Goal: Book appointment/travel/reservation

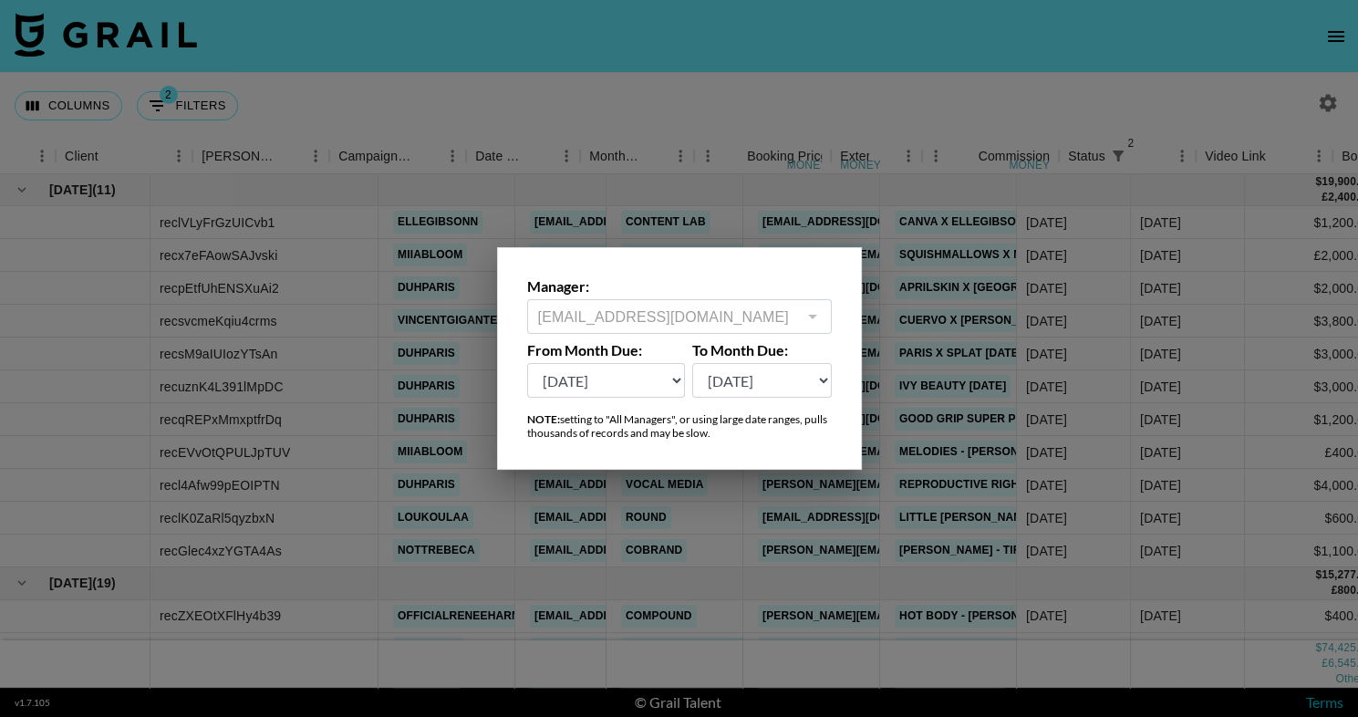
scroll to position [52, 550]
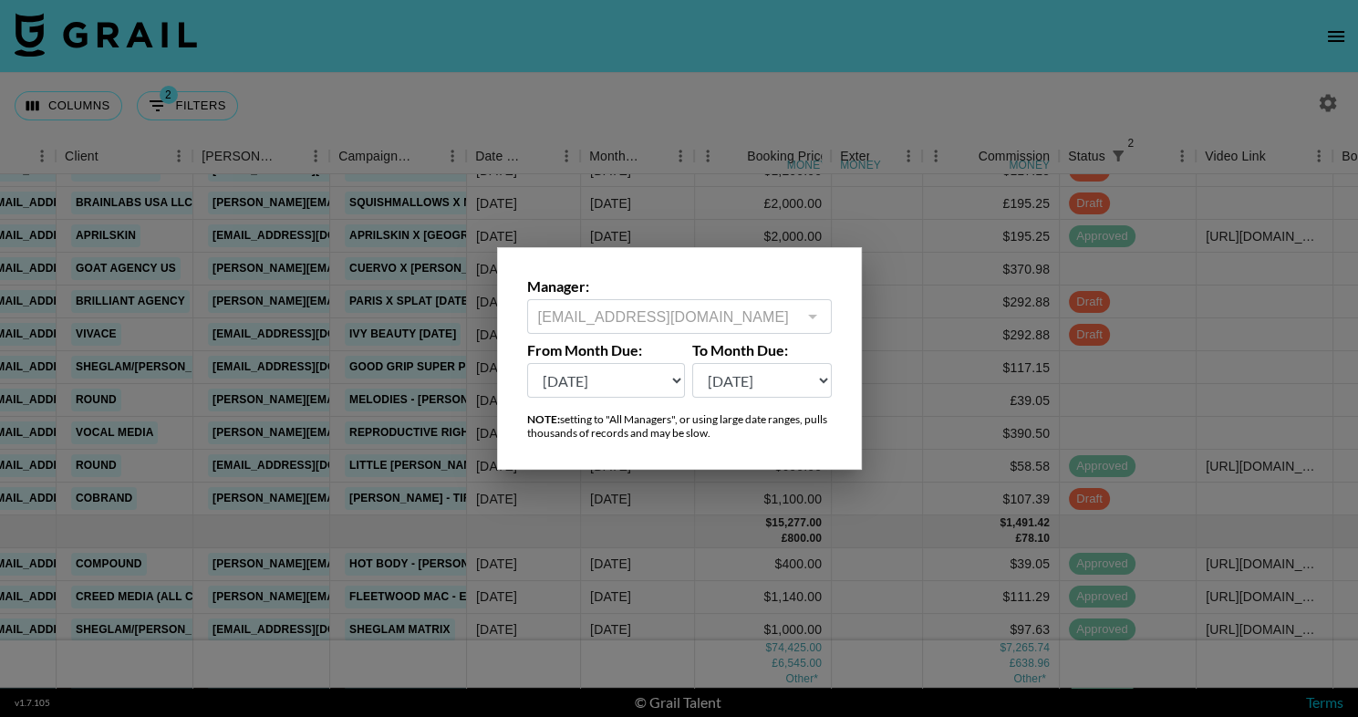
click at [601, 374] on select "[DATE] Sep '[DATE] [DATE] '[DATE] May '[DATE] Mar '[DATE] Jan '[DATE] Nov '[DAT…" at bounding box center [606, 380] width 159 height 35
select select "[DATE]"
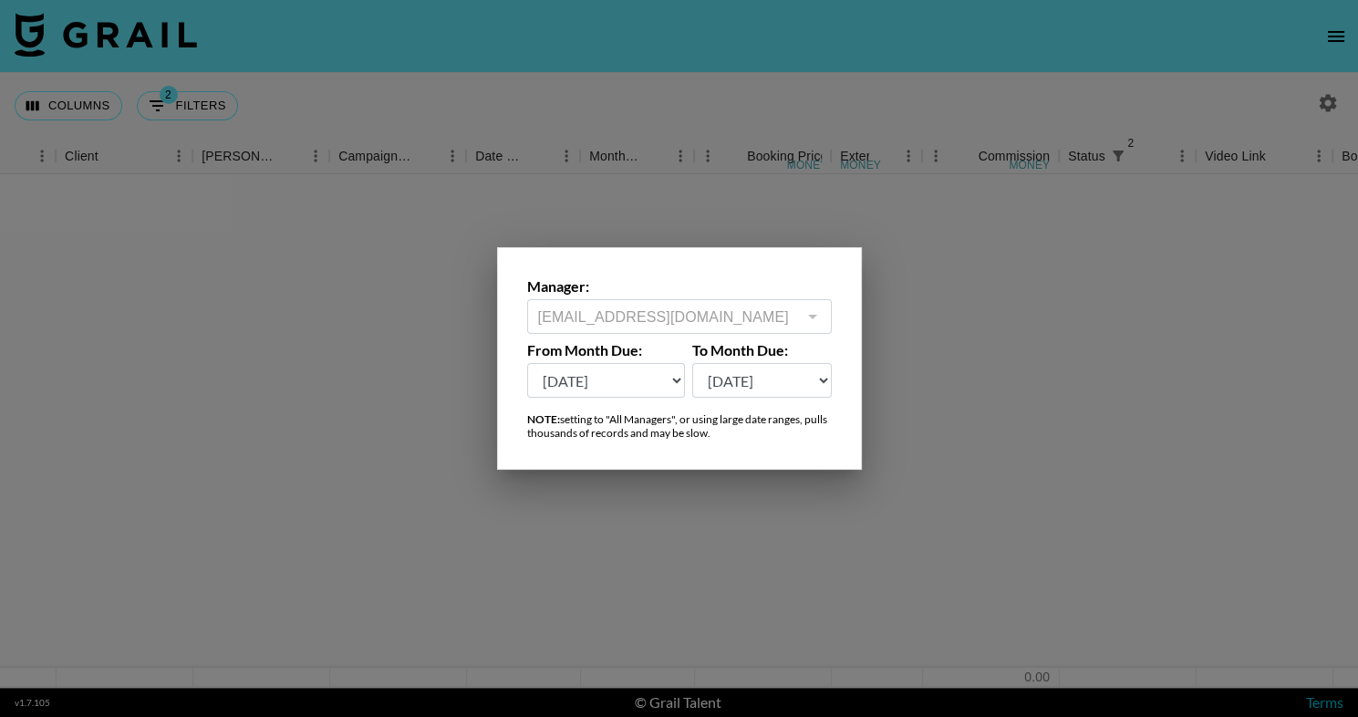
scroll to position [0, 550]
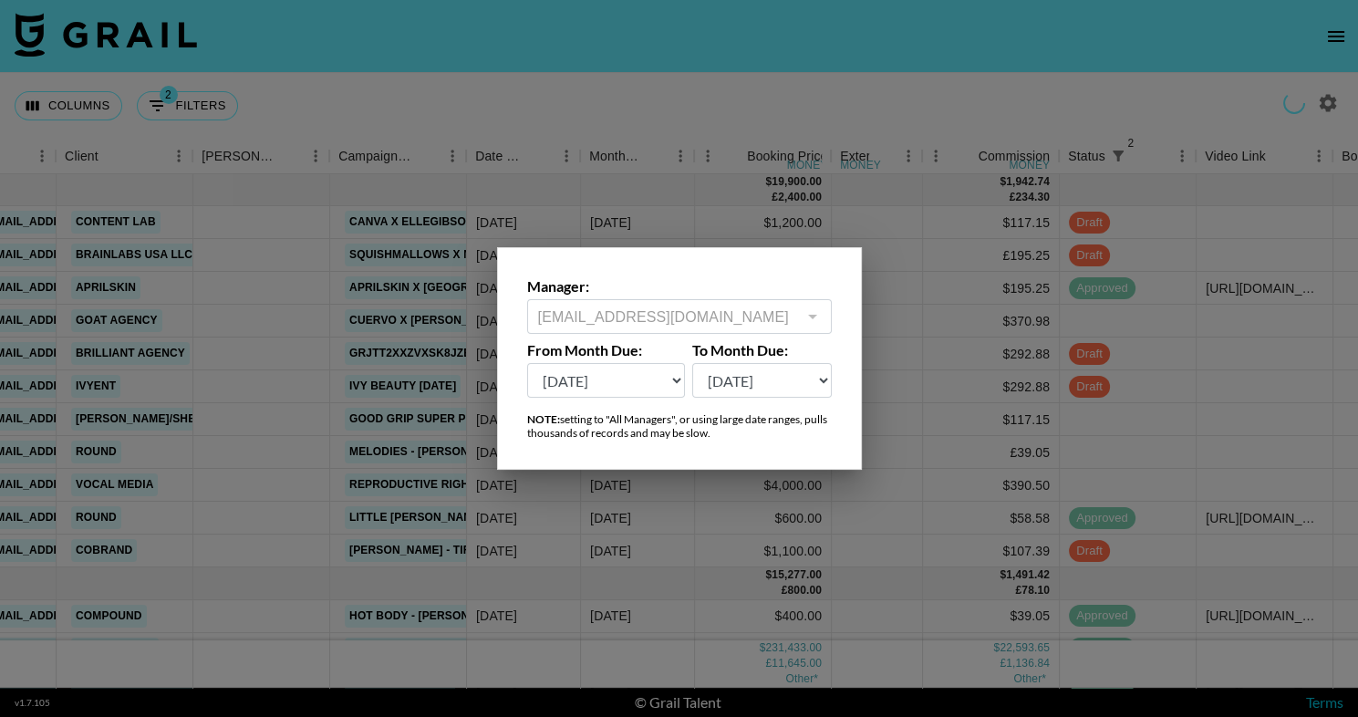
click at [670, 49] on div at bounding box center [679, 358] width 1358 height 717
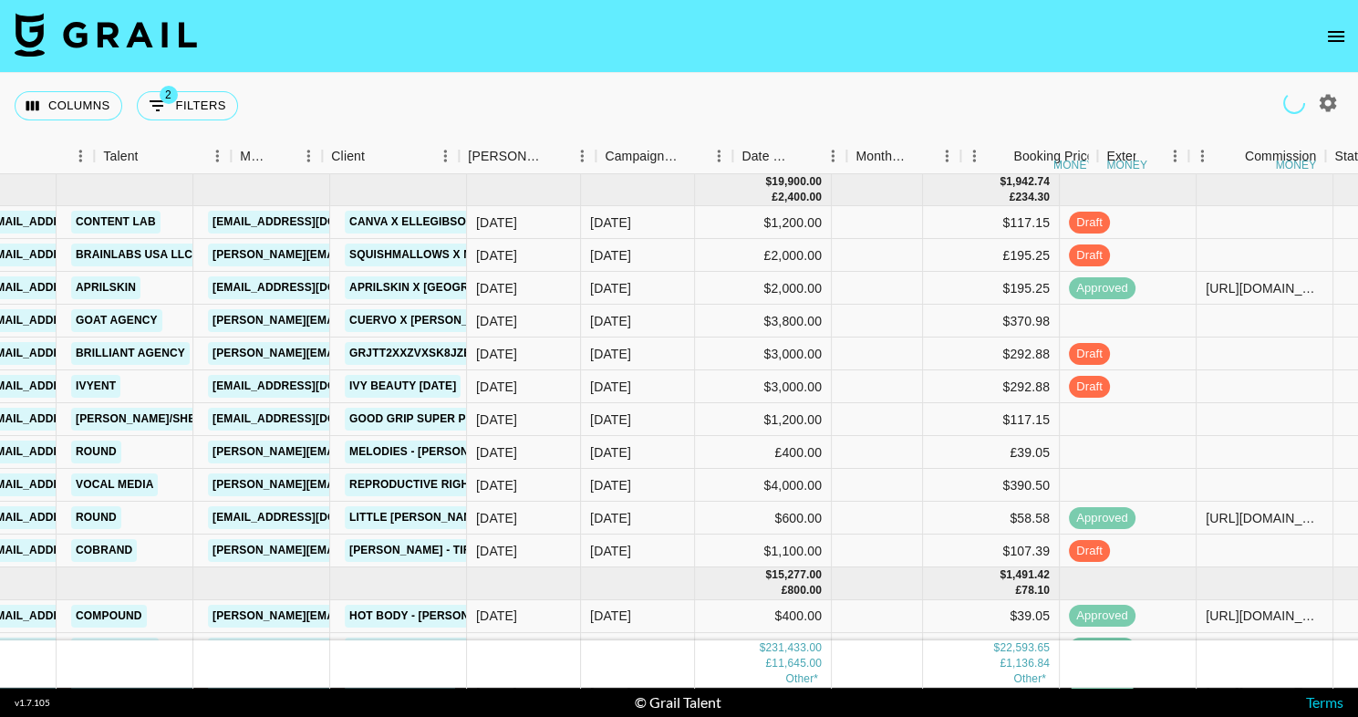
scroll to position [0, 0]
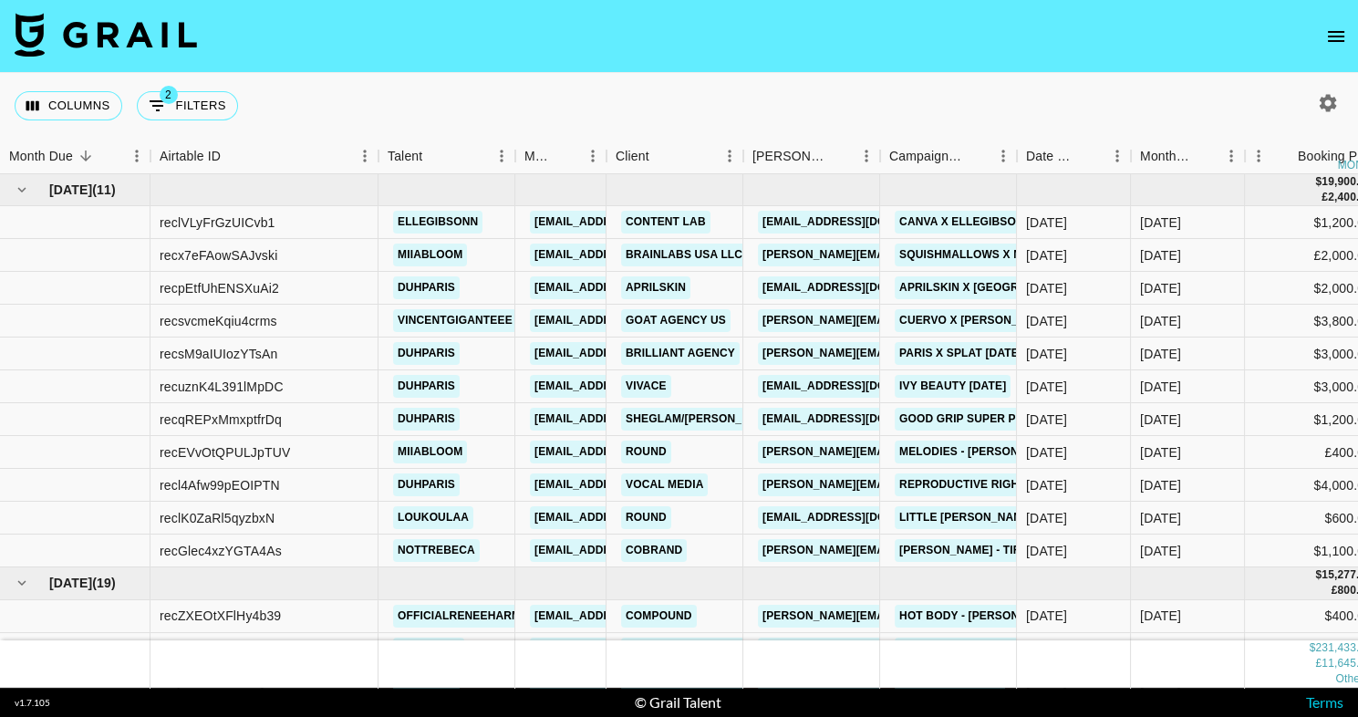
click at [1333, 108] on icon "button" at bounding box center [1328, 102] width 17 height 17
select select "[DATE]"
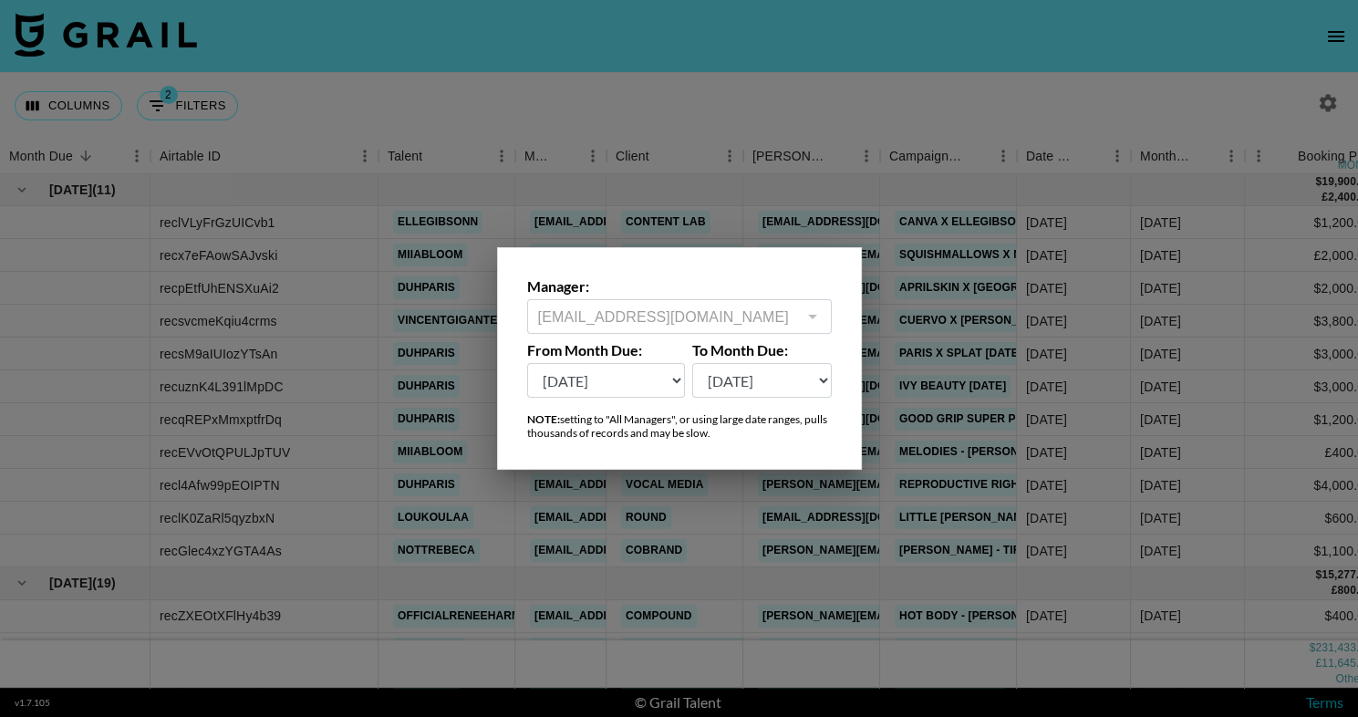
click at [793, 383] on select "[DATE] Sep '[DATE] [DATE] '[DATE] May '[DATE] Mar '[DATE] Jan '[DATE] Nov '[DAT…" at bounding box center [762, 380] width 140 height 35
select select "[DATE]"
click at [805, 66] on div at bounding box center [679, 358] width 1358 height 717
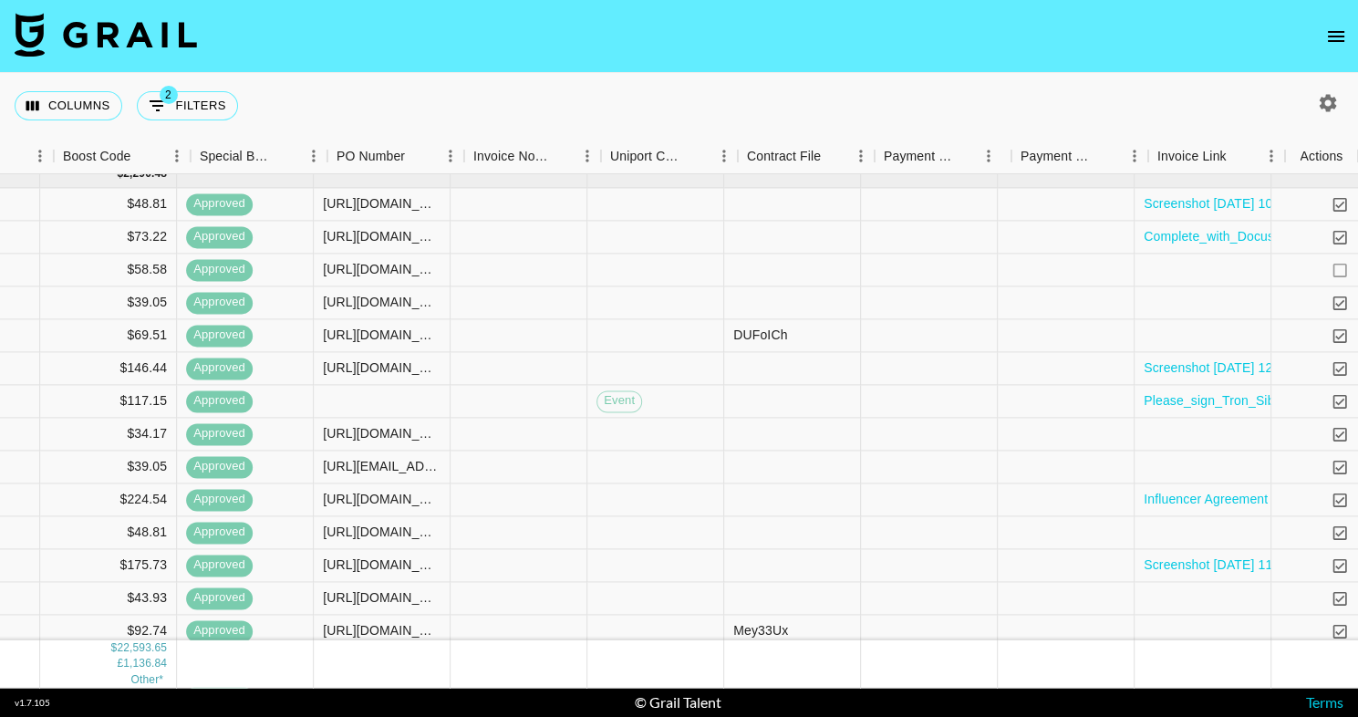
scroll to position [8734, 1830]
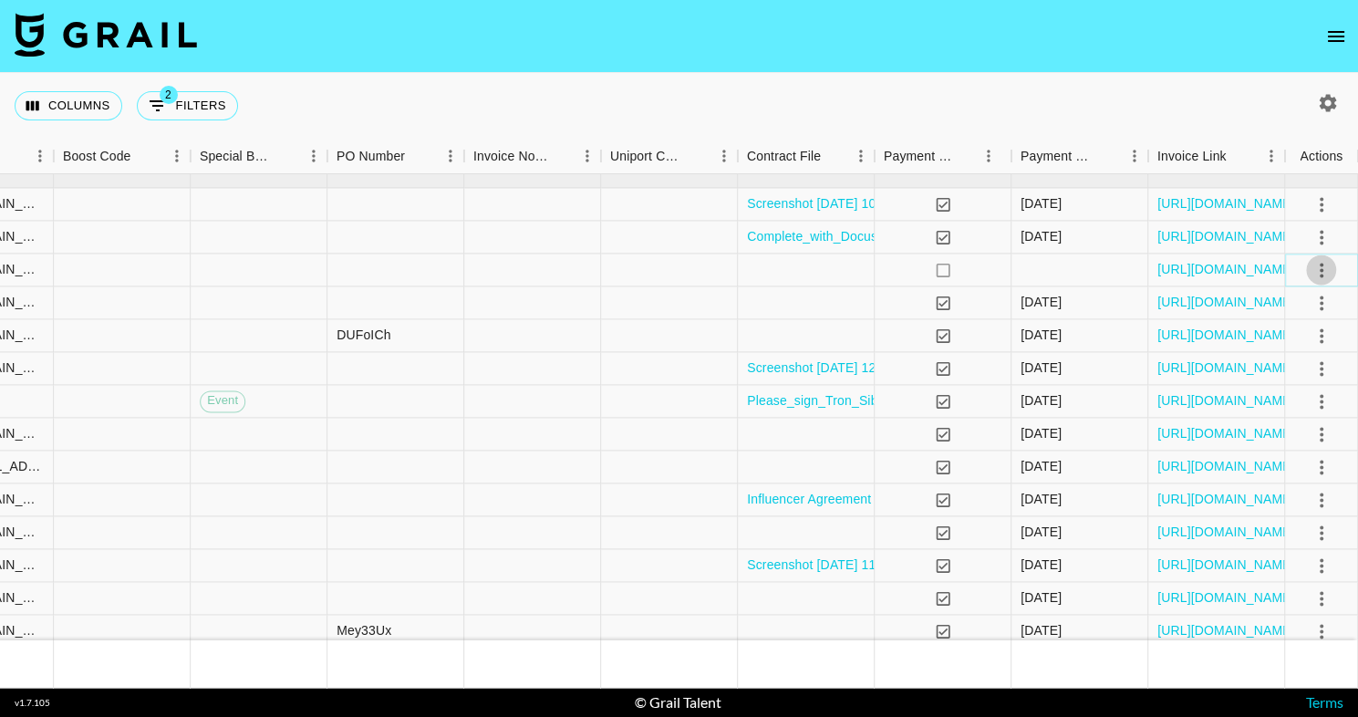
click at [1314, 262] on icon "select merge strategy" at bounding box center [1322, 270] width 22 height 22
click at [1307, 413] on li "Cancel" at bounding box center [1299, 406] width 119 height 33
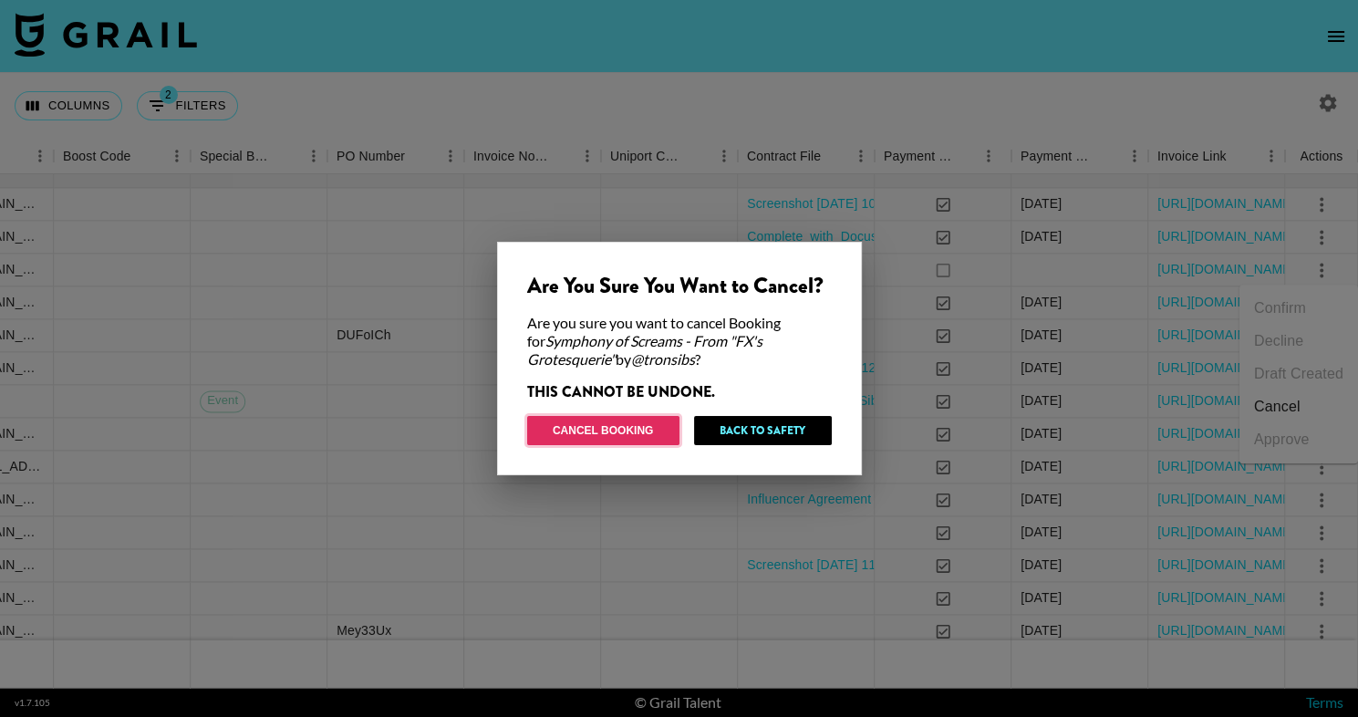
click at [624, 422] on button "Cancel Booking" at bounding box center [603, 430] width 152 height 29
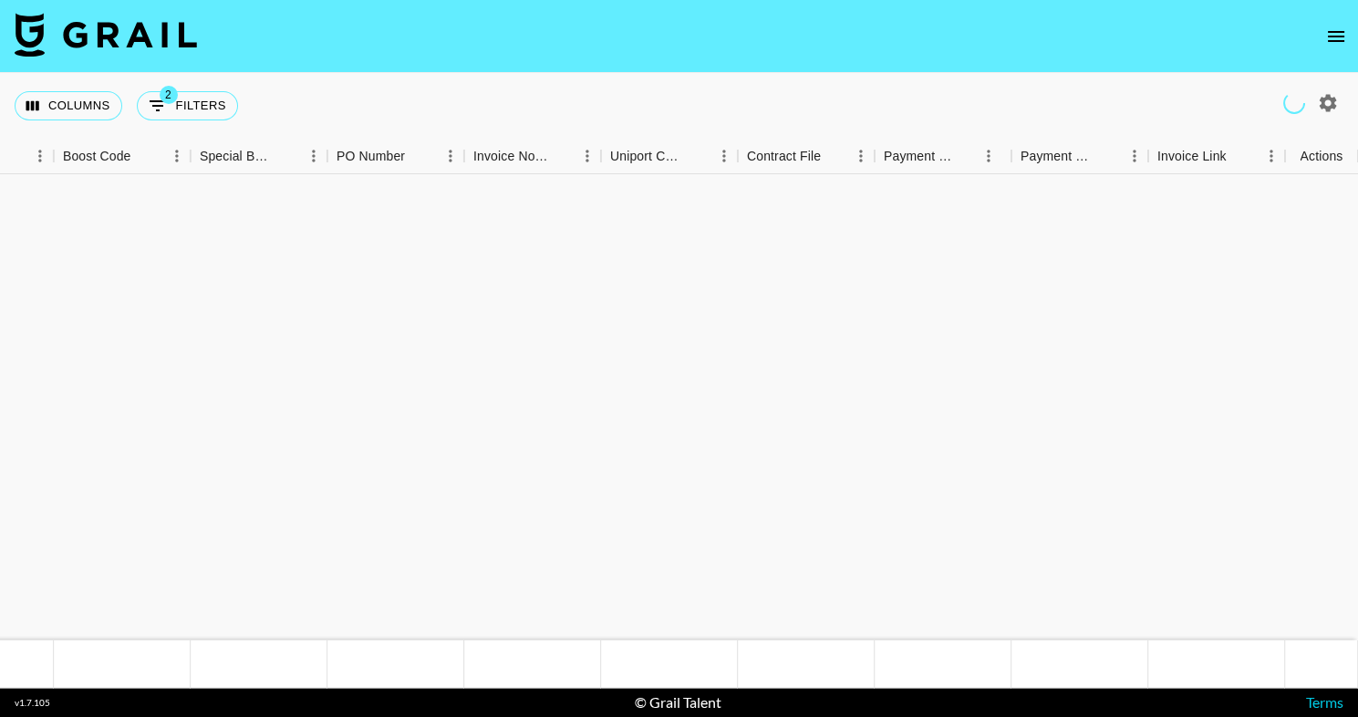
scroll to position [4502, 1830]
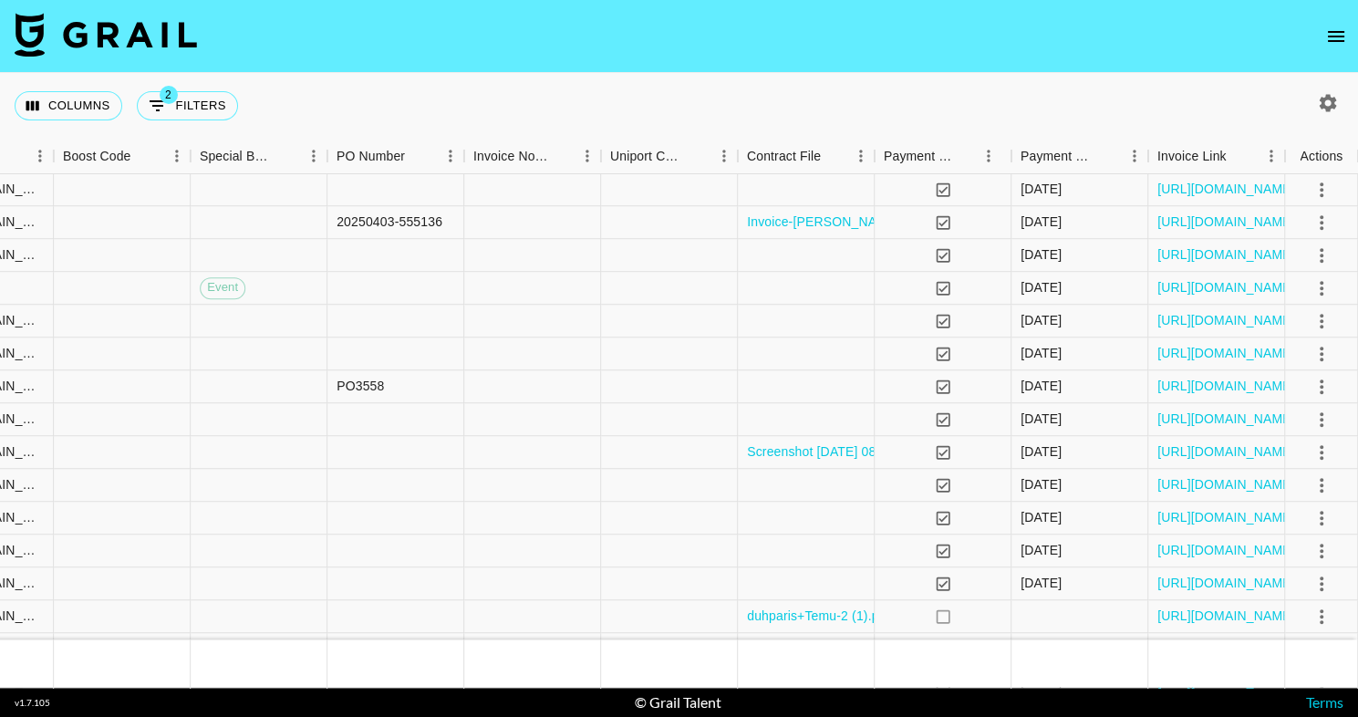
click at [1334, 99] on icon "button" at bounding box center [1328, 102] width 17 height 17
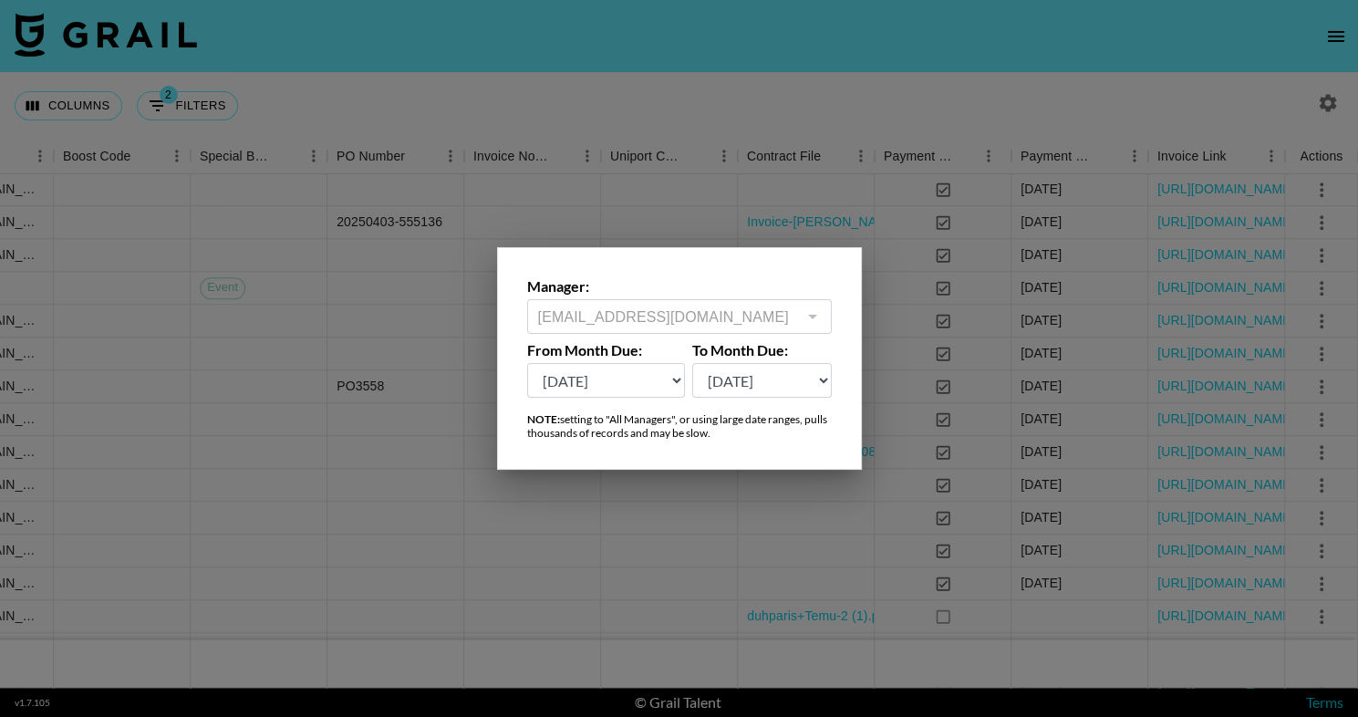
click at [661, 382] on select "[DATE] Sep '[DATE] [DATE] '[DATE] May '[DATE] Mar '[DATE] Jan '[DATE] Nov '[DAT…" at bounding box center [606, 380] width 159 height 35
select select "[DATE]"
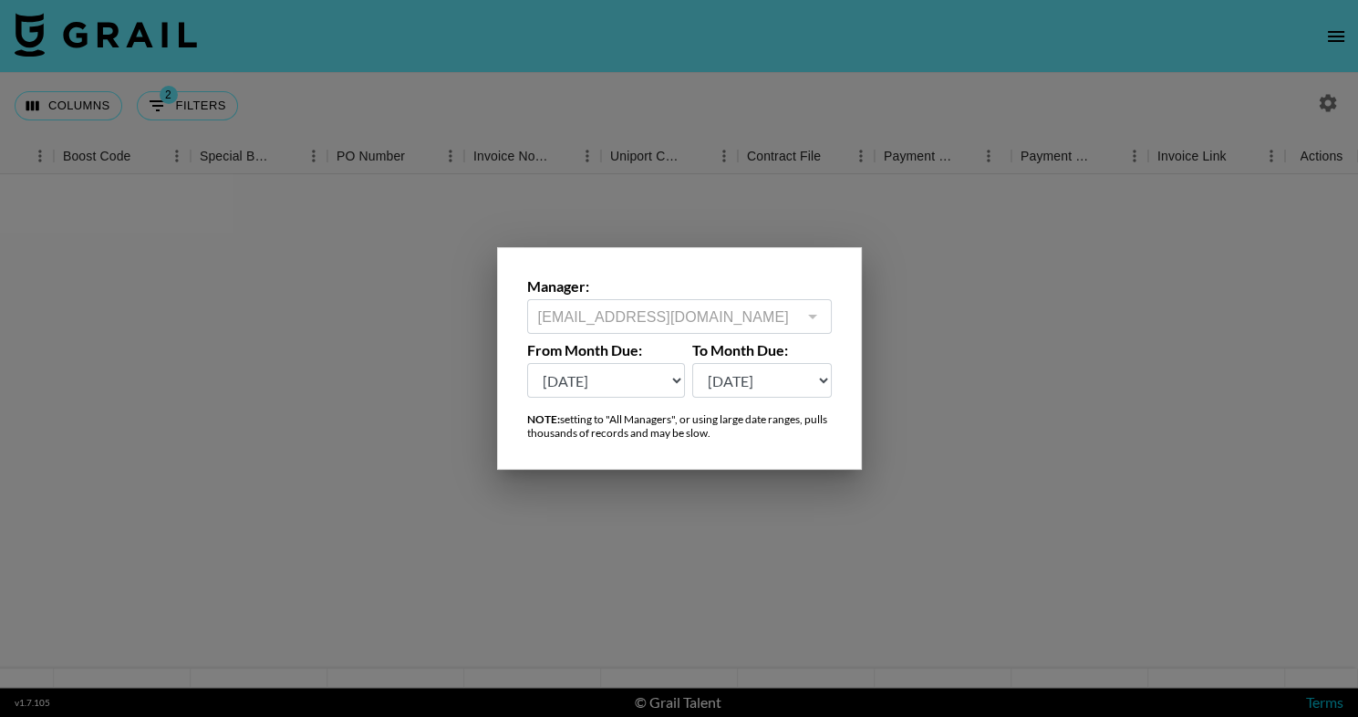
click at [652, 74] on div at bounding box center [679, 358] width 1358 height 717
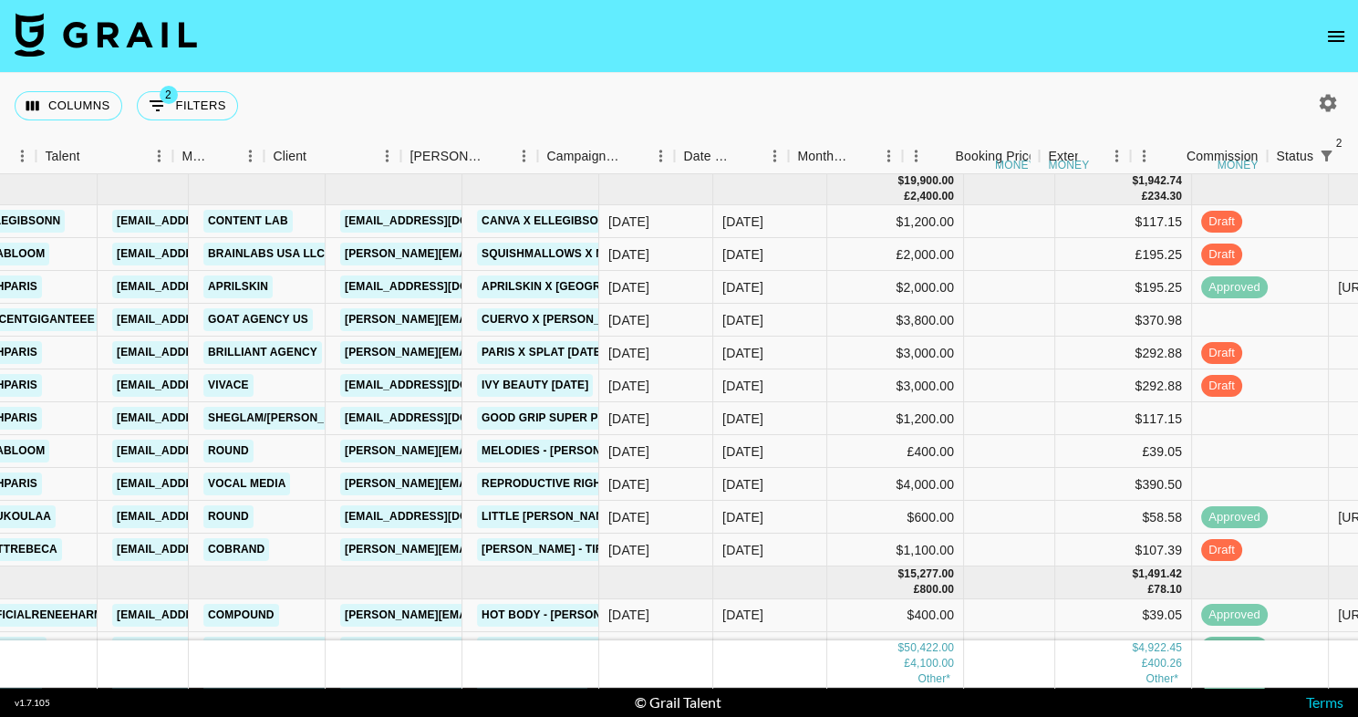
scroll to position [1, 0]
